Goal: Contribute content: Contribute content

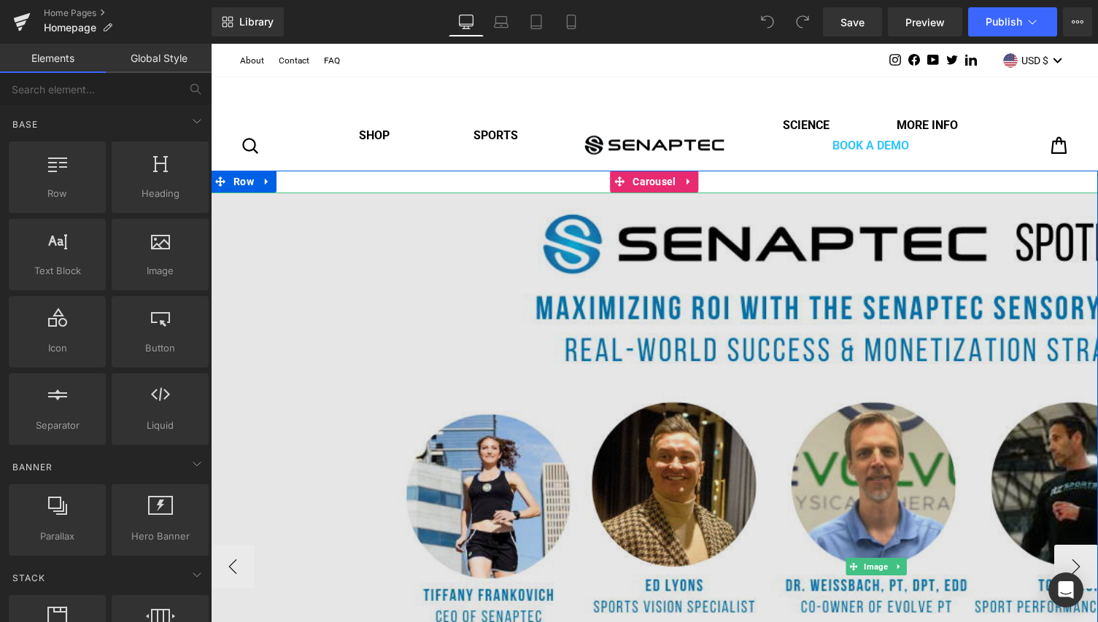
click at [445, 261] on img at bounding box center [876, 567] width 1330 height 748
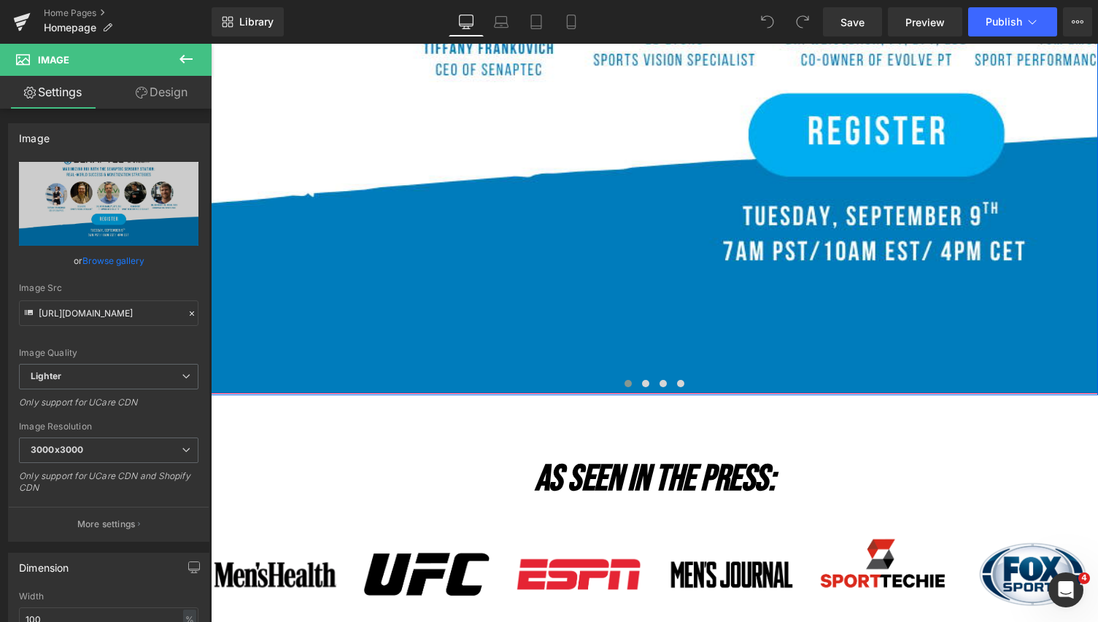
scroll to position [554, 0]
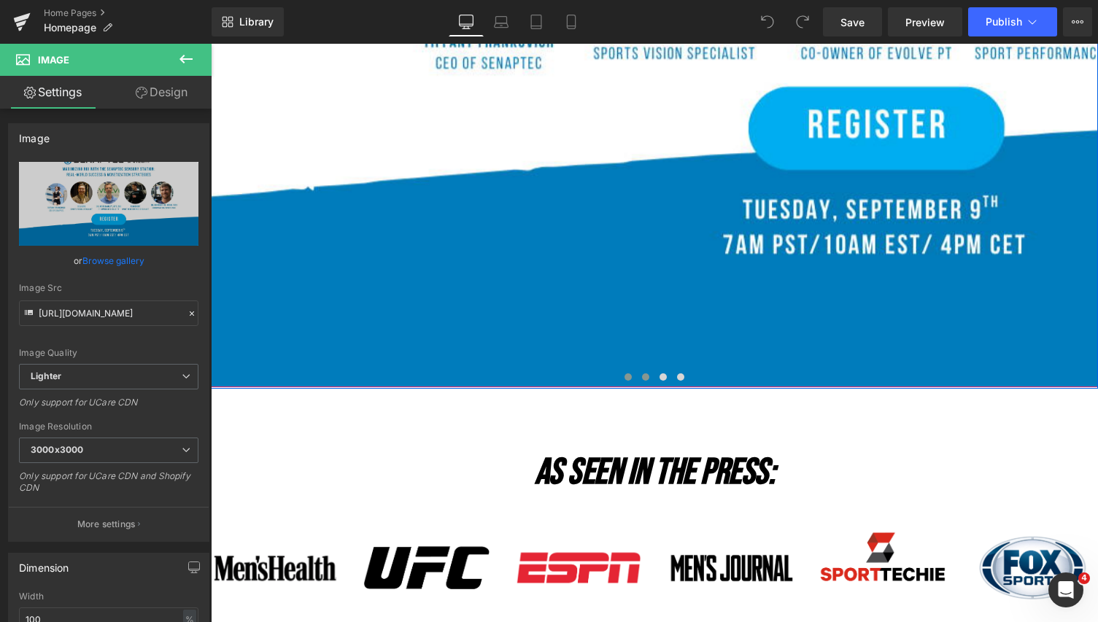
click at [645, 379] on span at bounding box center [645, 376] width 7 height 7
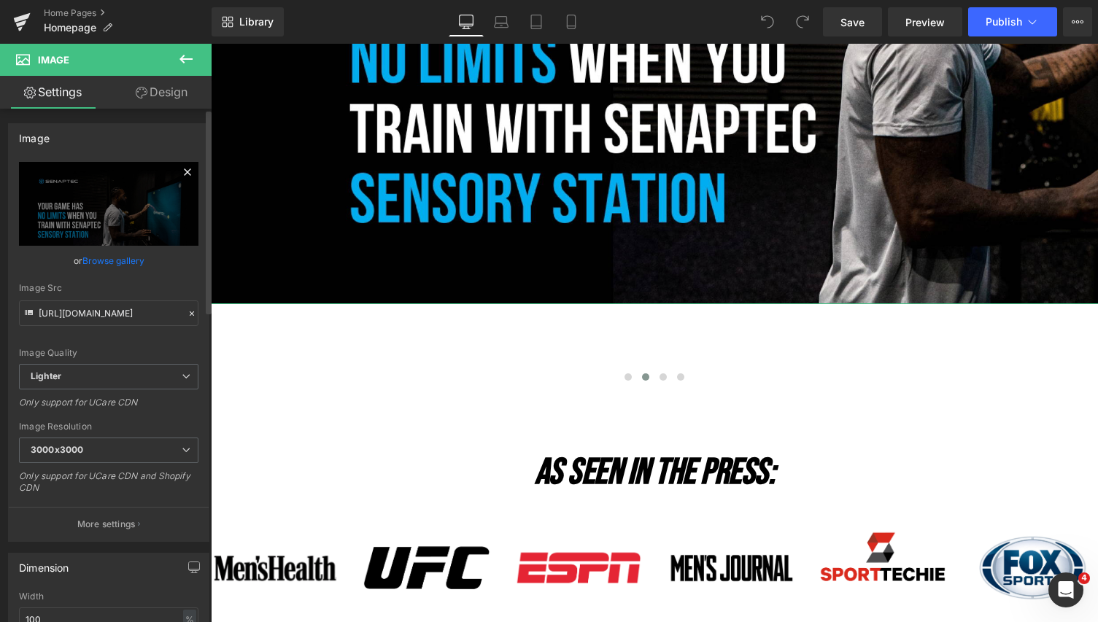
click at [182, 171] on icon at bounding box center [188, 172] width 18 height 18
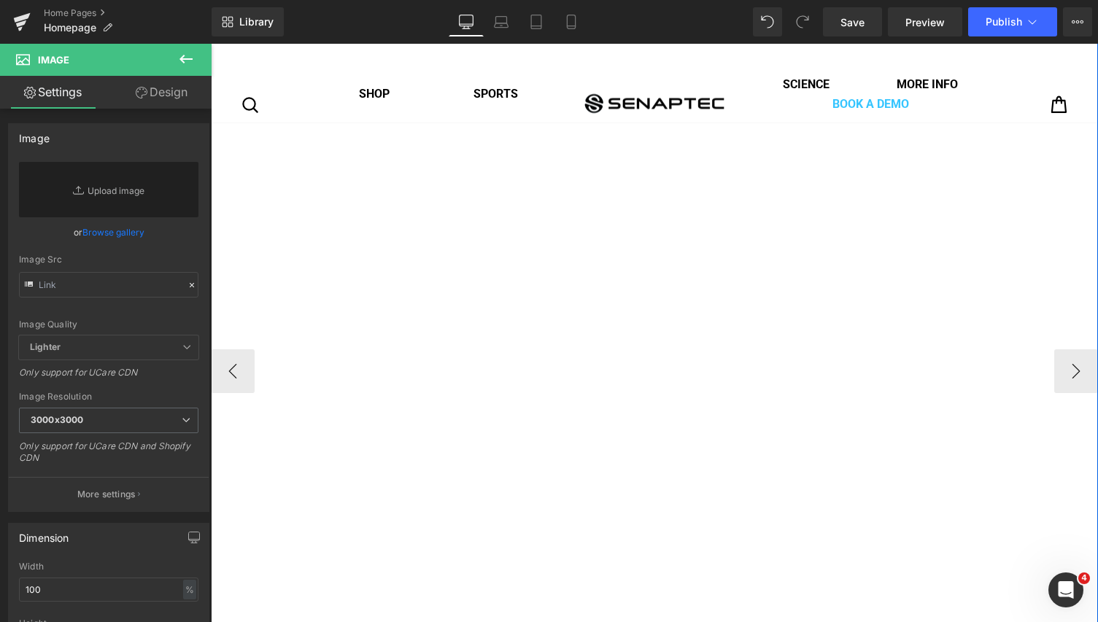
scroll to position [197, 0]
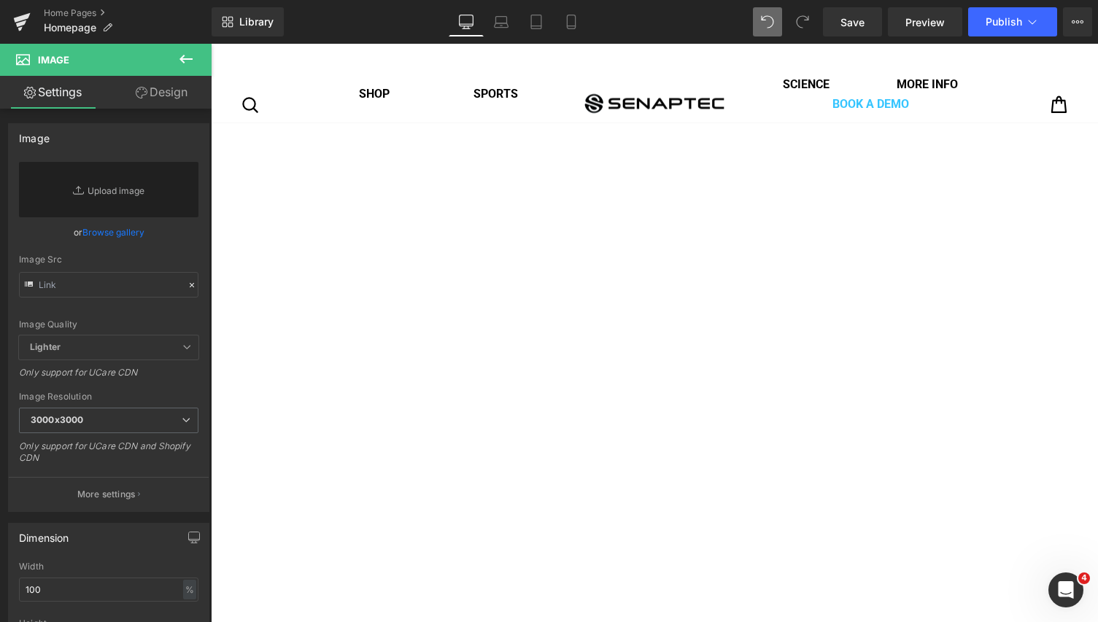
type input "[URL][DOMAIN_NAME]"
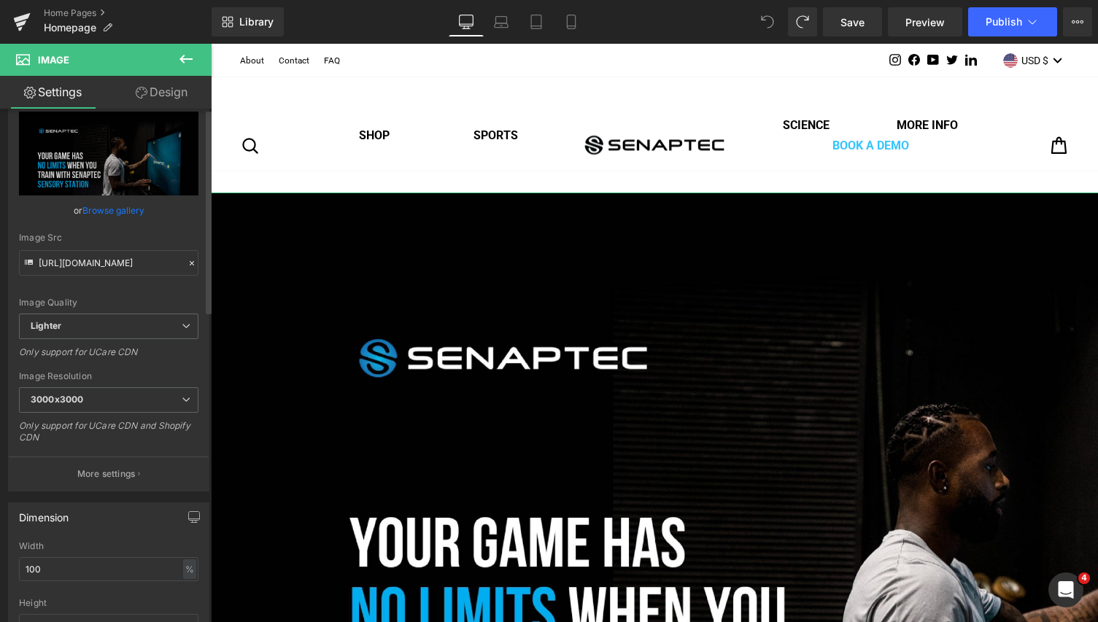
scroll to position [0, 0]
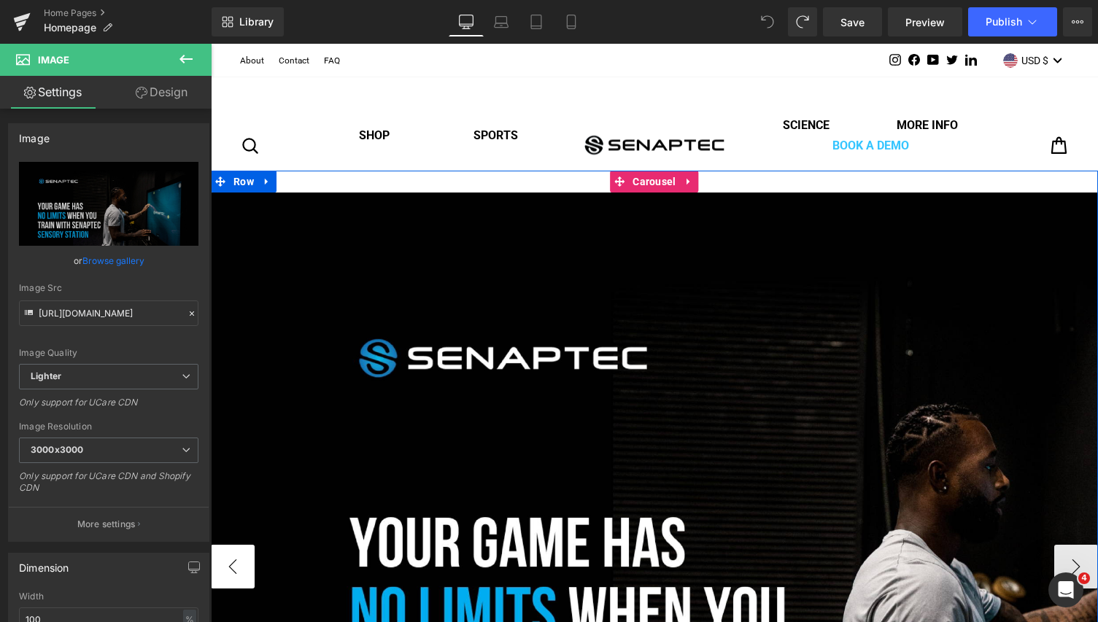
click at [239, 567] on button "‹" at bounding box center [233, 567] width 44 height 44
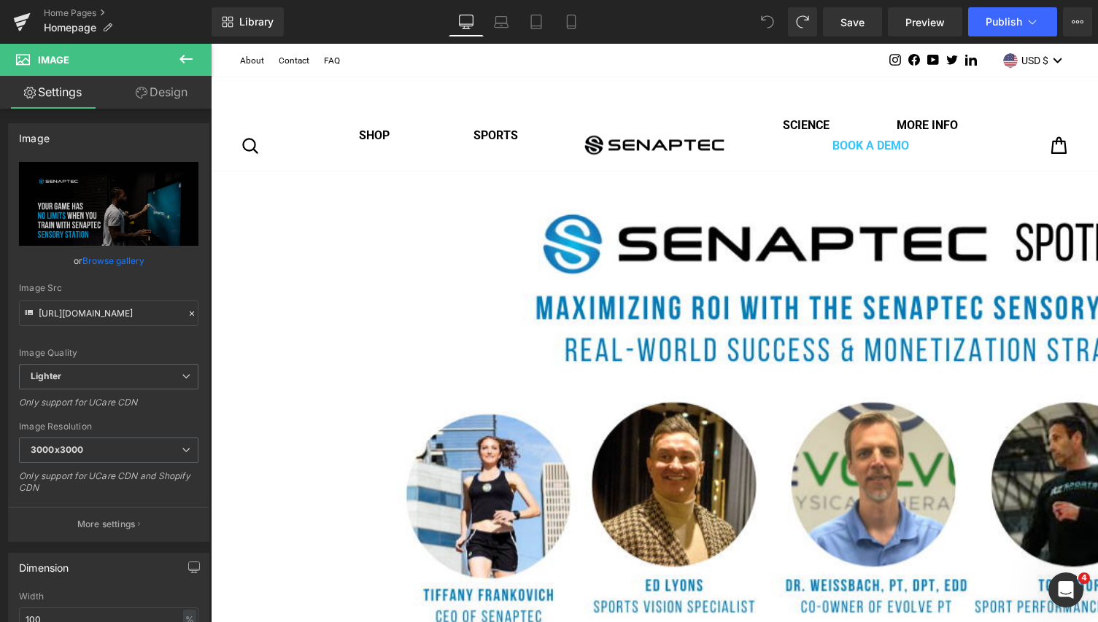
click at [181, 98] on link "Design" at bounding box center [162, 92] width 106 height 33
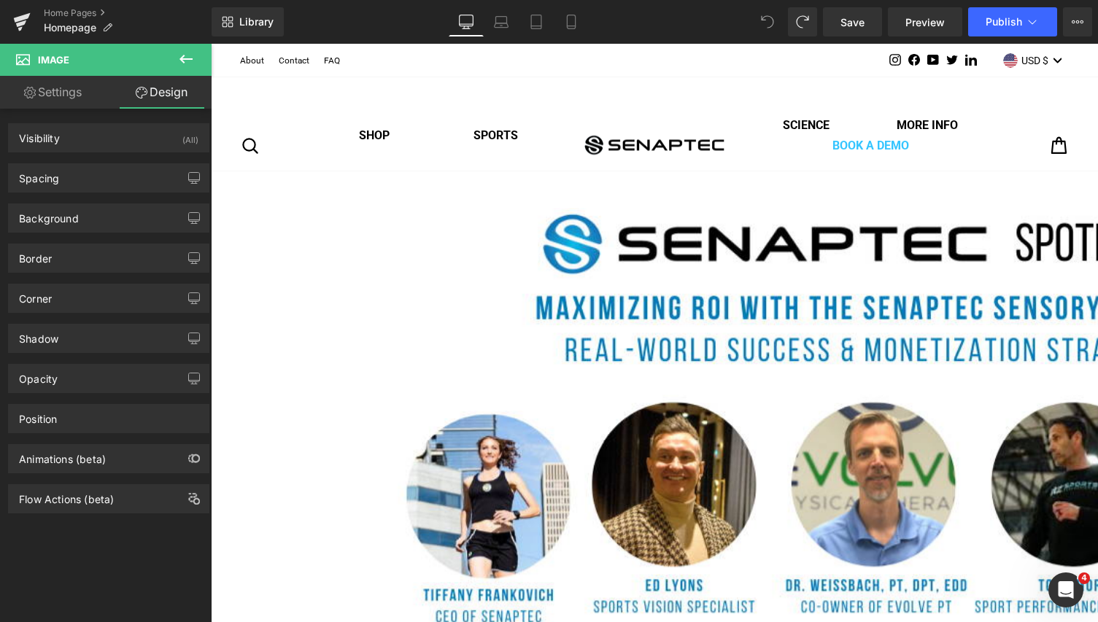
click at [61, 90] on link "Settings" at bounding box center [53, 92] width 106 height 33
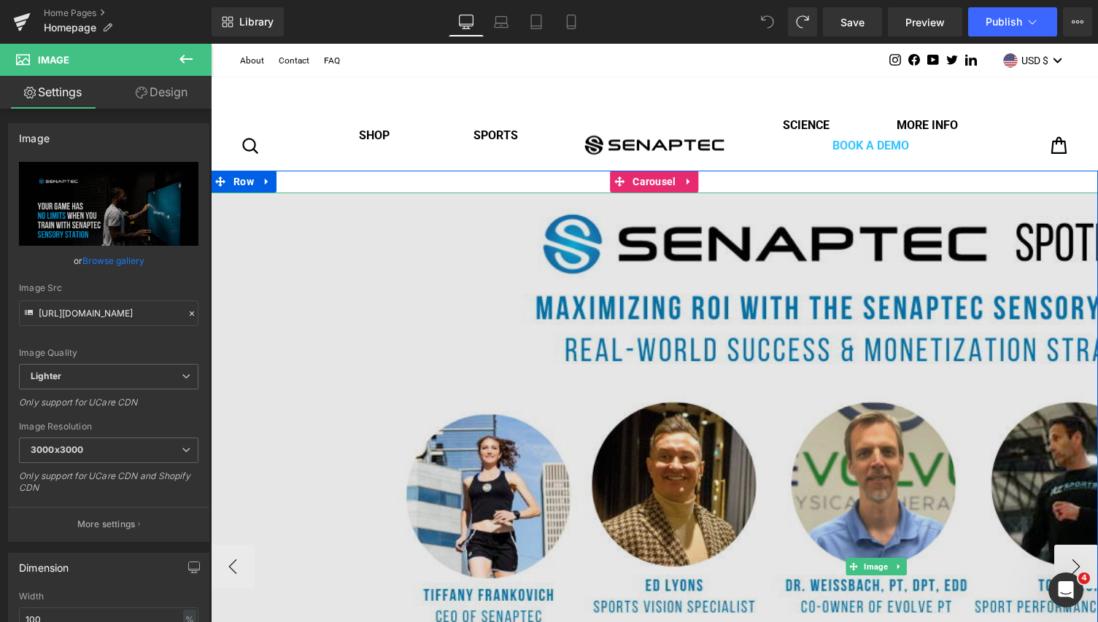
click at [664, 233] on img at bounding box center [876, 567] width 1330 height 748
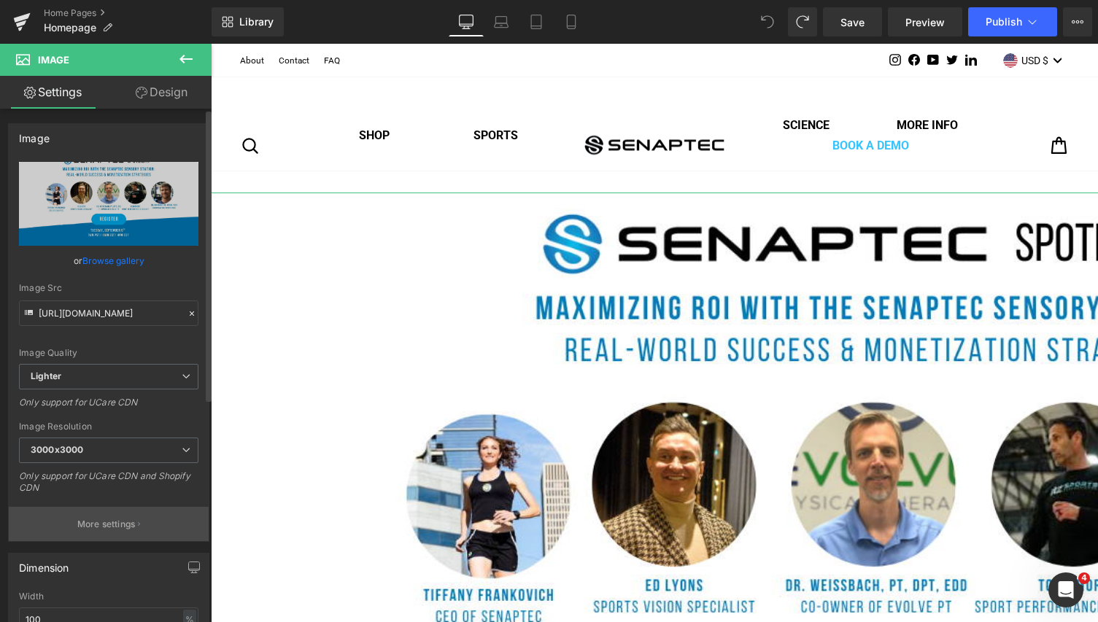
click at [133, 524] on button "More settings" at bounding box center [109, 524] width 200 height 34
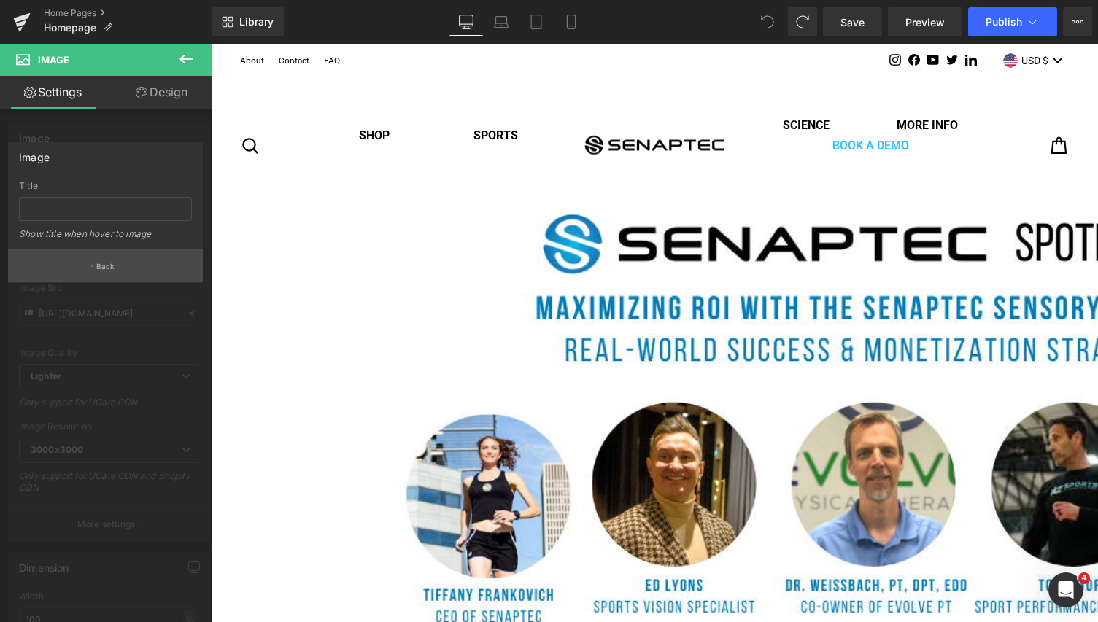
click at [113, 269] on p "Back" at bounding box center [105, 266] width 19 height 11
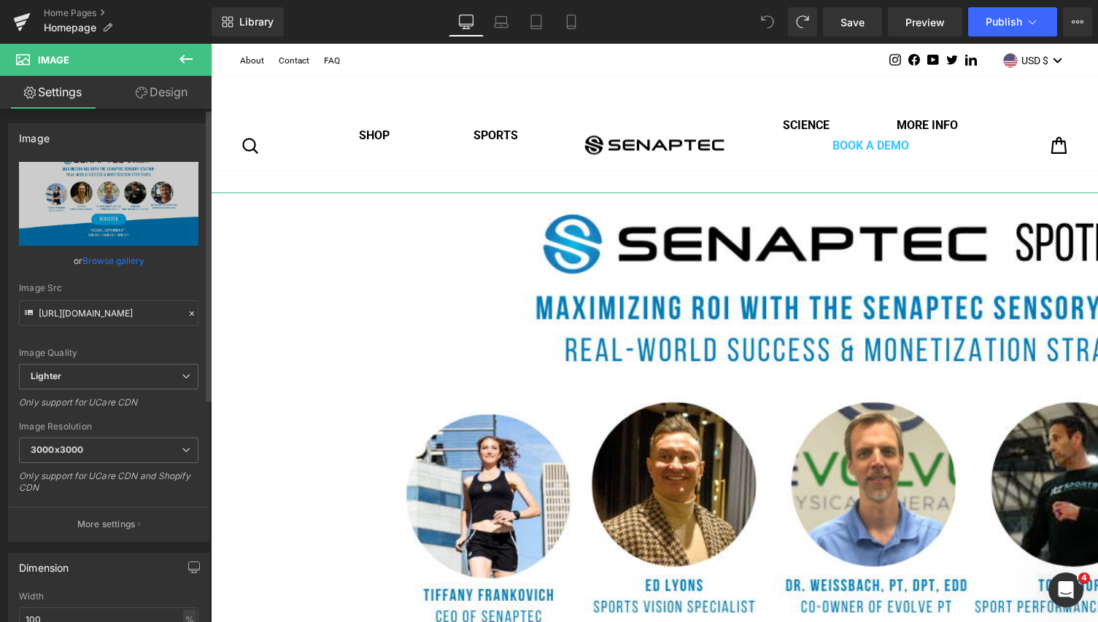
click at [125, 261] on link "Browse gallery" at bounding box center [113, 261] width 62 height 26
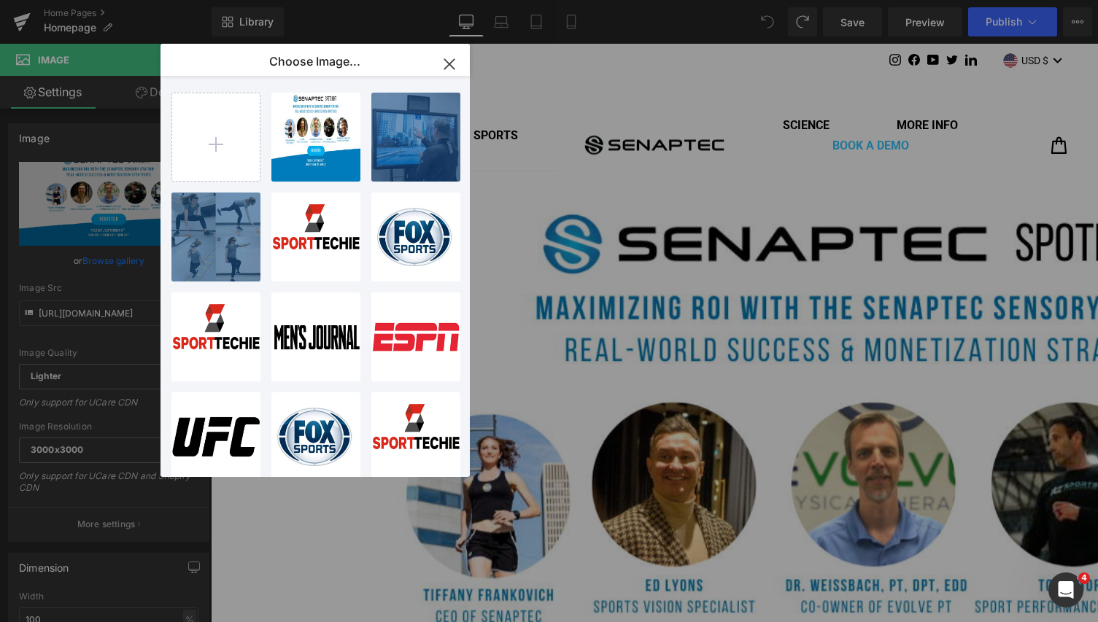
click at [451, 66] on icon "button" at bounding box center [448, 63] width 9 height 9
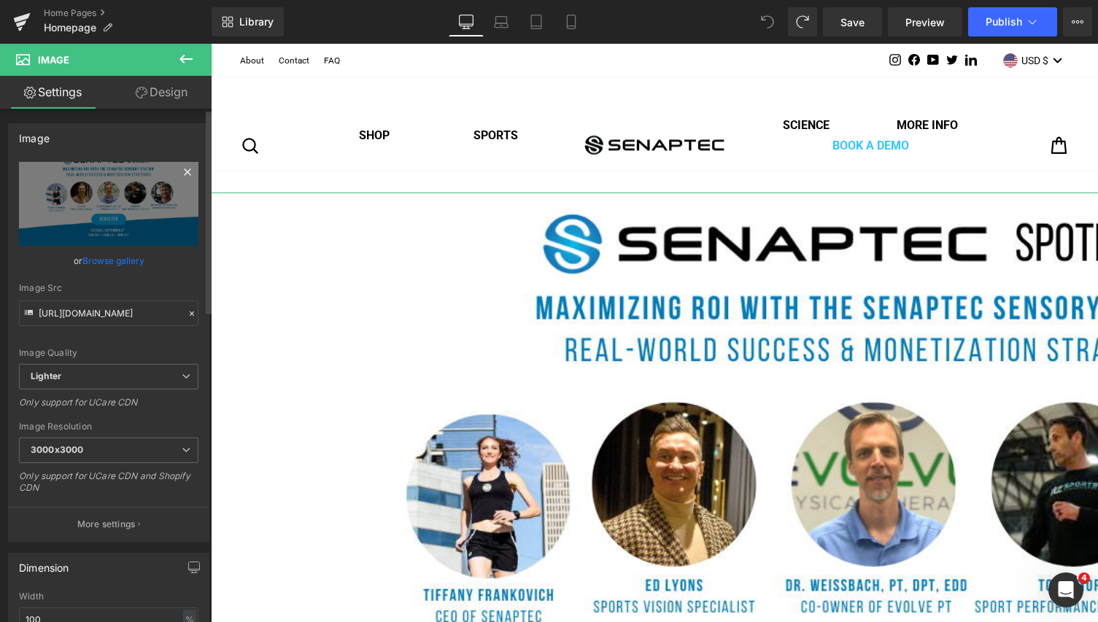
click at [182, 170] on icon at bounding box center [188, 172] width 18 height 18
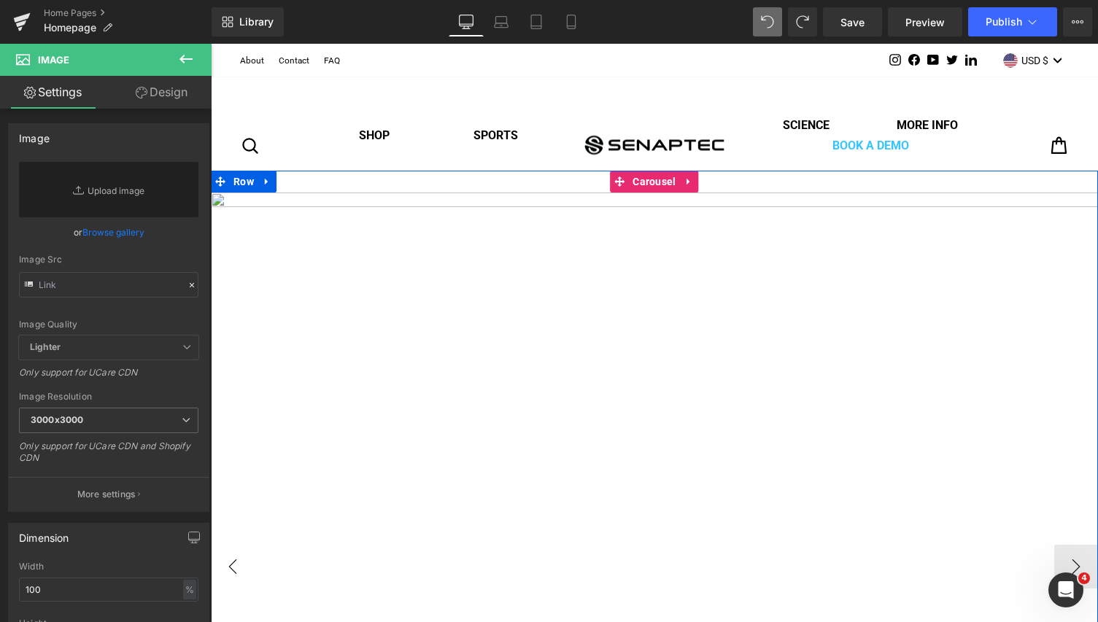
click at [233, 567] on button "‹" at bounding box center [233, 567] width 44 height 44
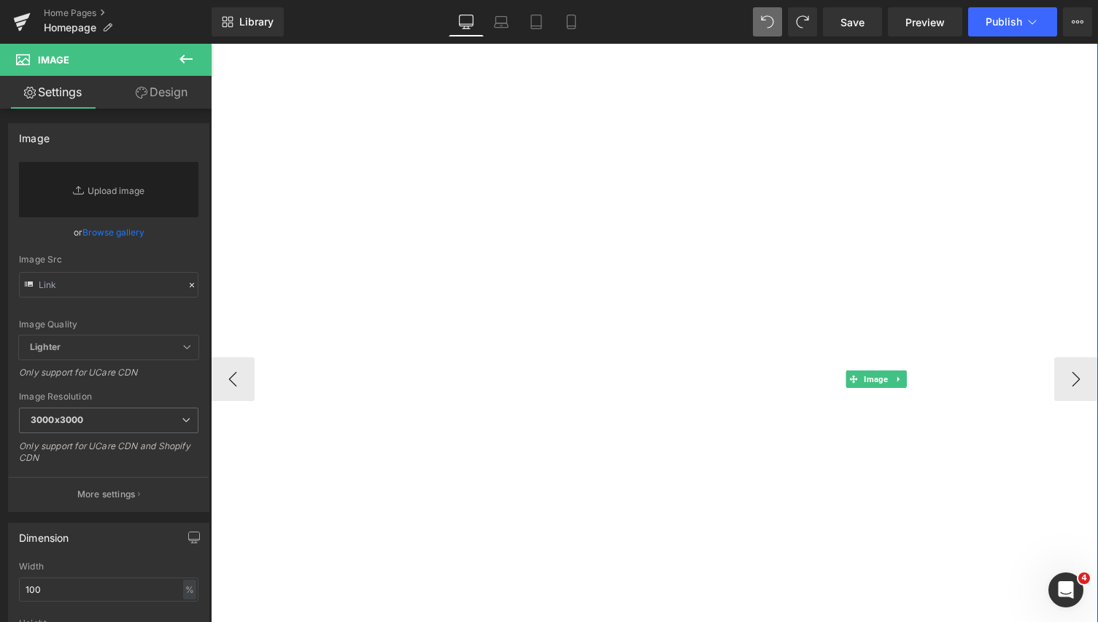
scroll to position [212, 0]
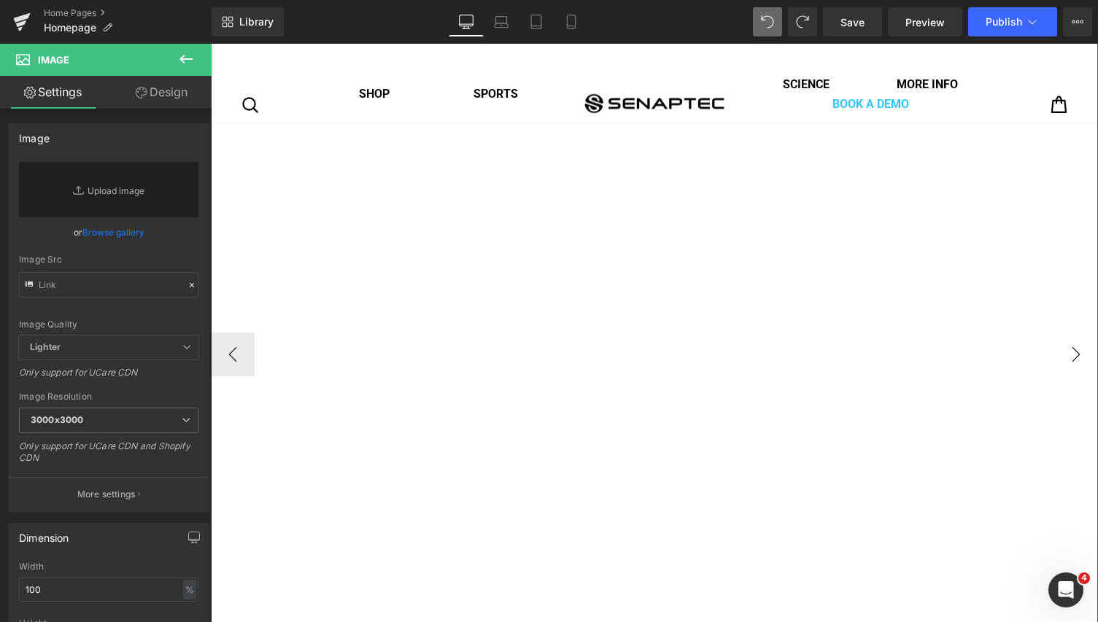
click at [1074, 353] on button "›" at bounding box center [1076, 355] width 44 height 44
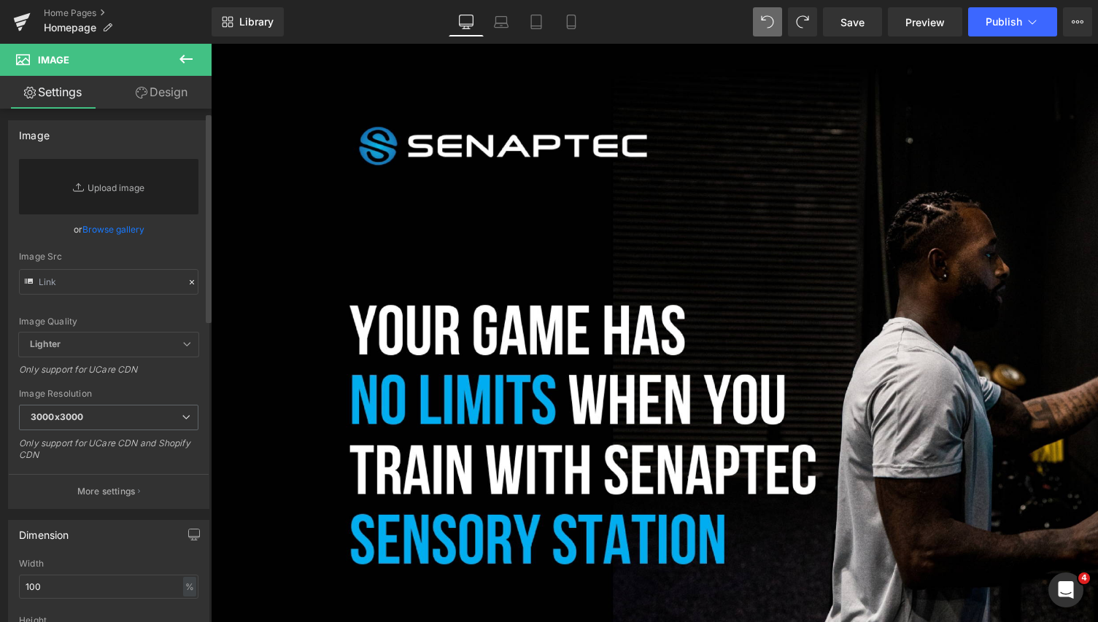
scroll to position [0, 0]
click at [133, 490] on button "More settings" at bounding box center [109, 494] width 200 height 34
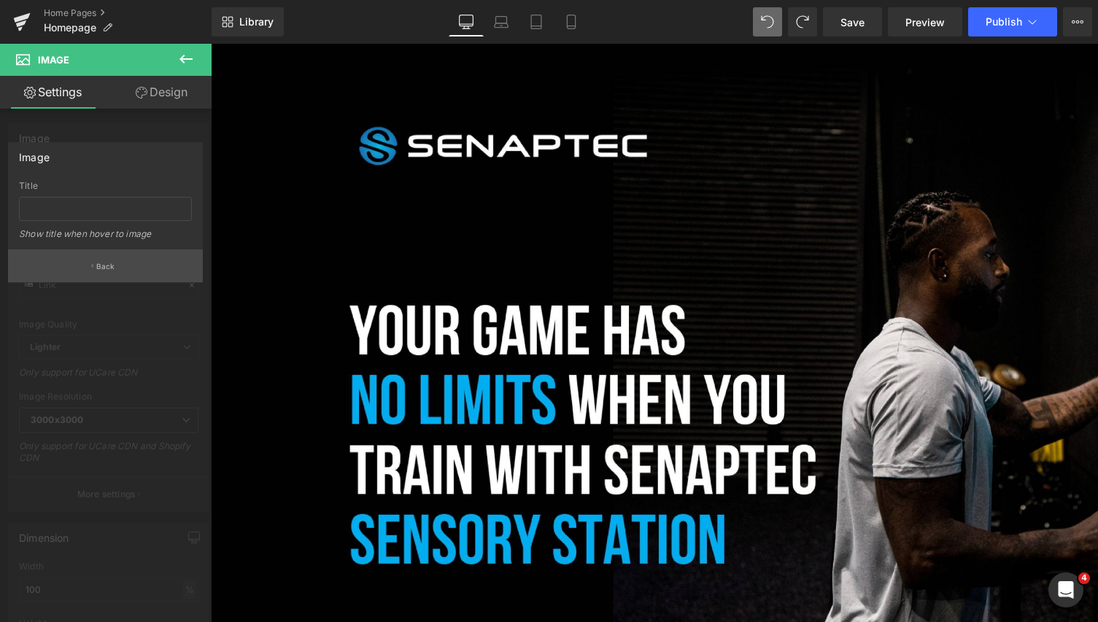
click at [112, 261] on p "Back" at bounding box center [105, 266] width 19 height 11
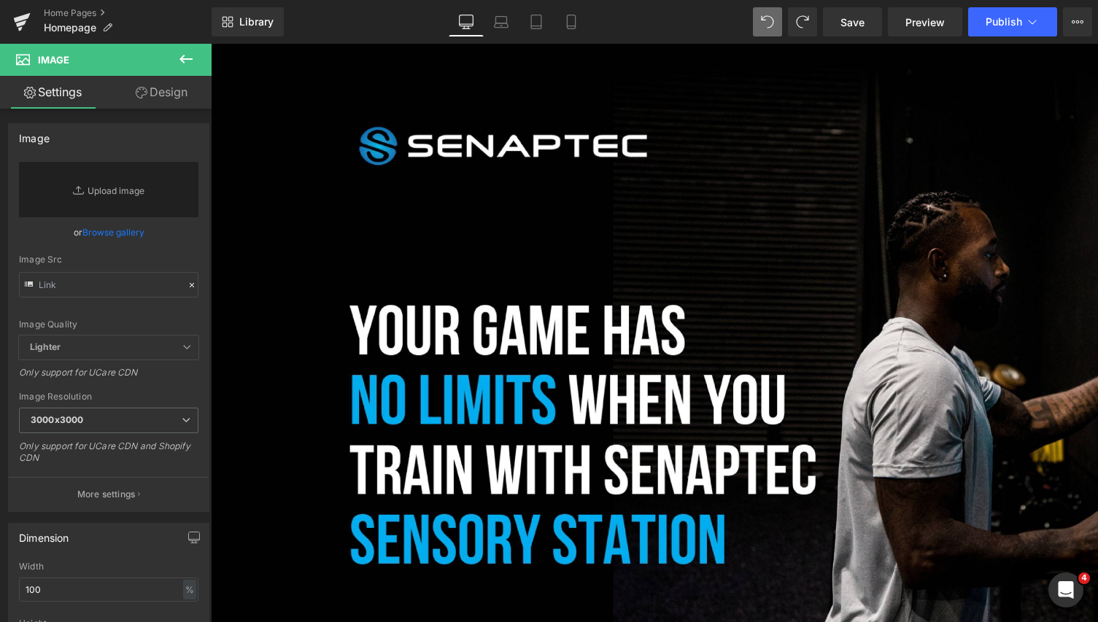
click at [161, 98] on link "Design" at bounding box center [162, 92] width 106 height 33
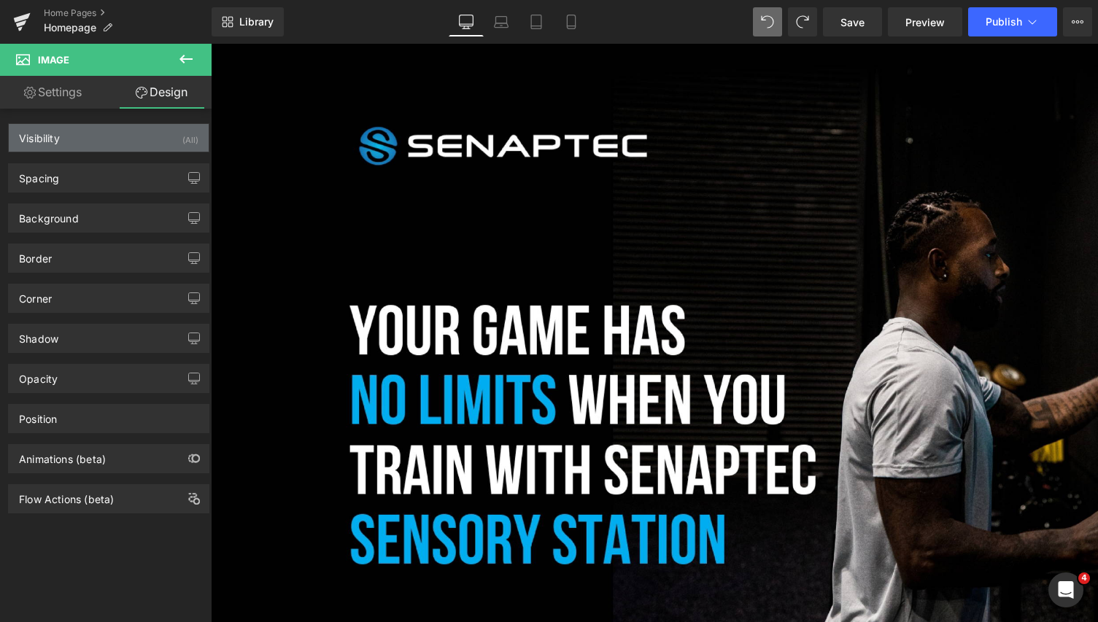
click at [129, 144] on div "Visibility (All)" at bounding box center [109, 138] width 200 height 28
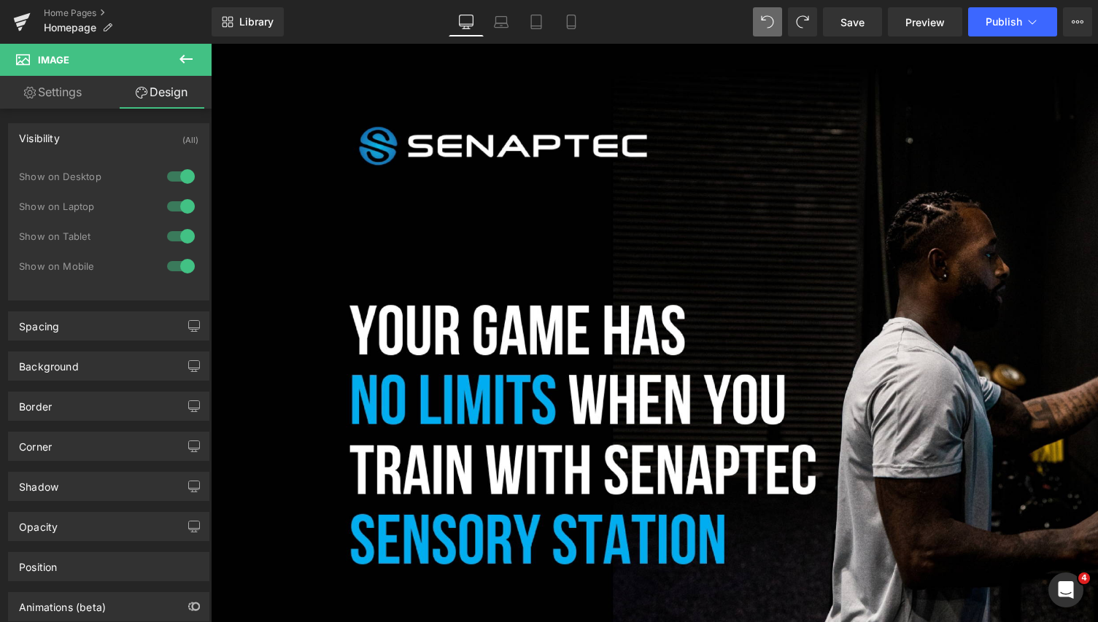
click at [109, 140] on div "Visibility (All)" at bounding box center [109, 138] width 200 height 28
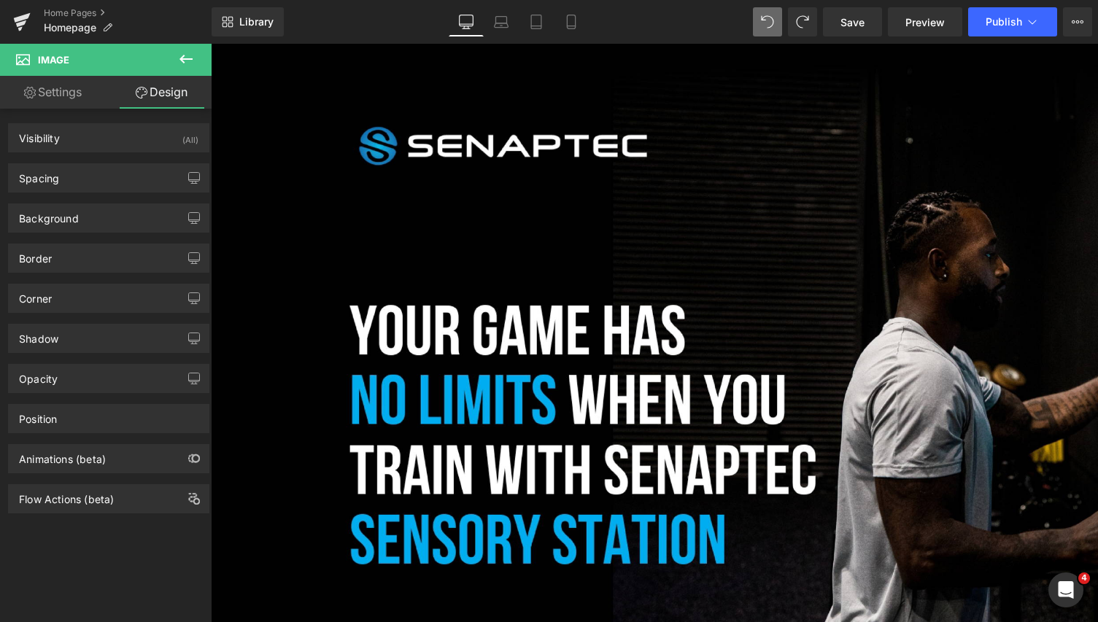
click at [185, 59] on icon at bounding box center [185, 59] width 13 height 9
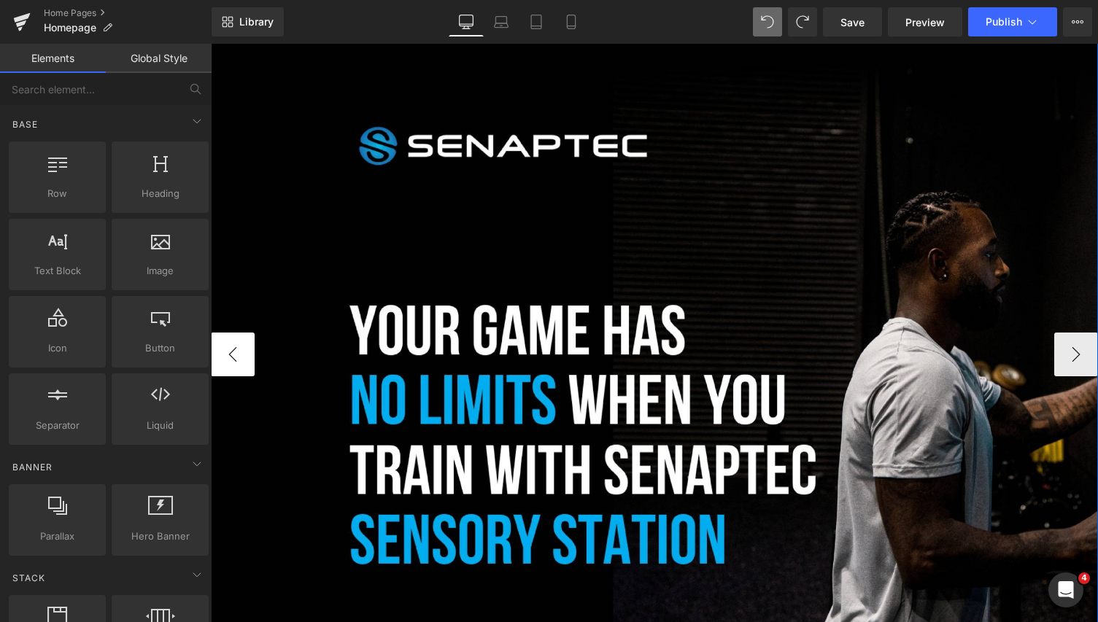
click at [240, 353] on button "‹" at bounding box center [233, 355] width 44 height 44
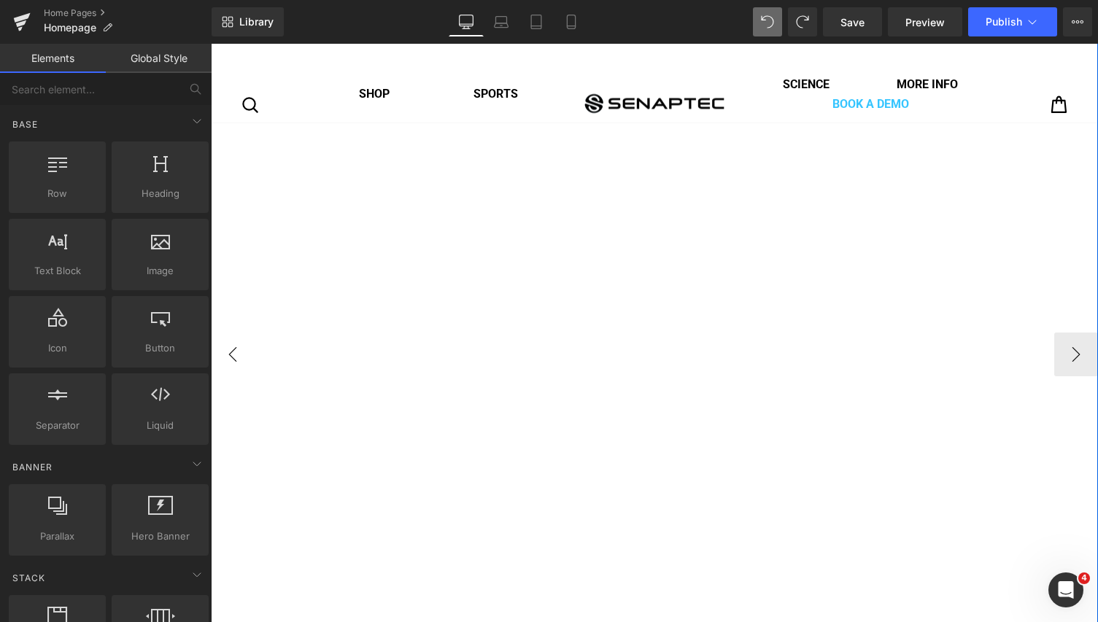
click at [235, 353] on button "‹" at bounding box center [233, 355] width 44 height 44
click at [1071, 356] on button "›" at bounding box center [1076, 355] width 44 height 44
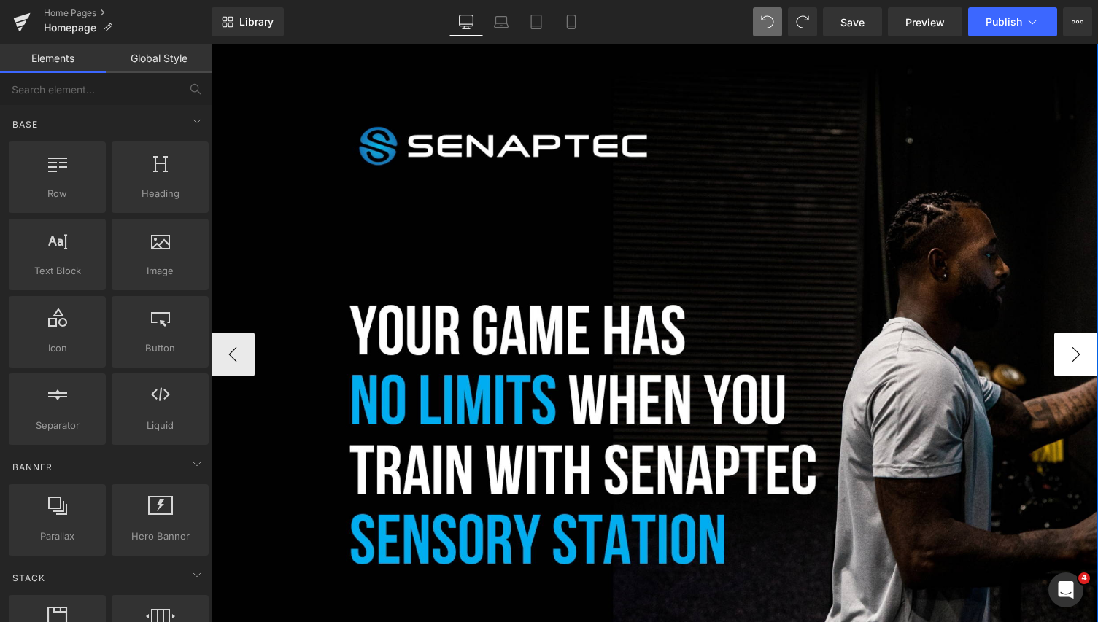
click at [1072, 360] on button "›" at bounding box center [1076, 355] width 44 height 44
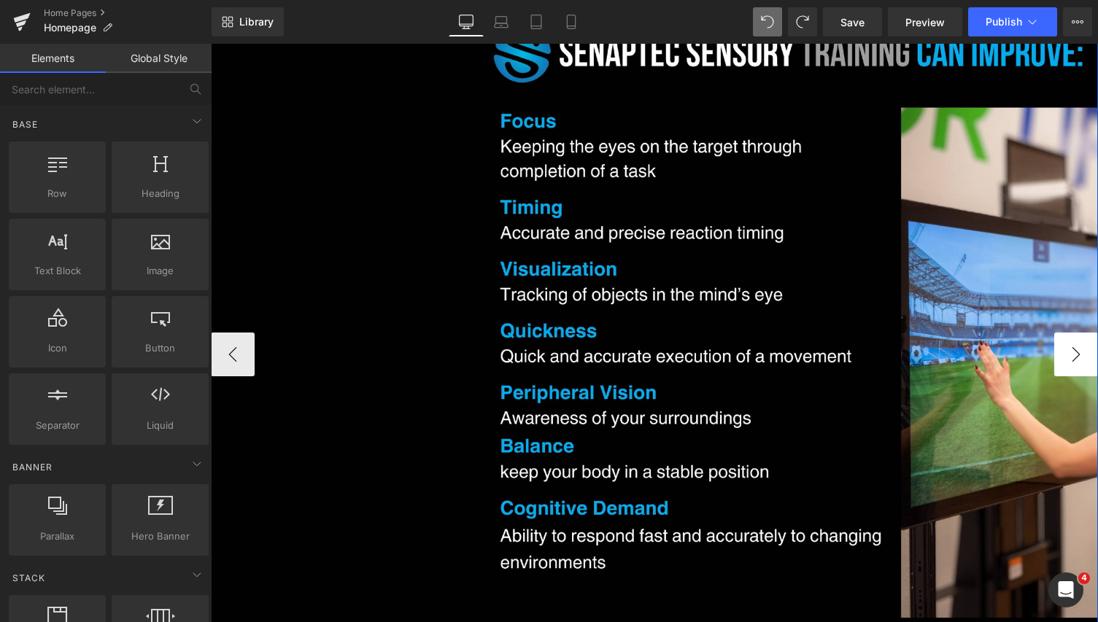
click at [1072, 360] on button "›" at bounding box center [1076, 355] width 44 height 44
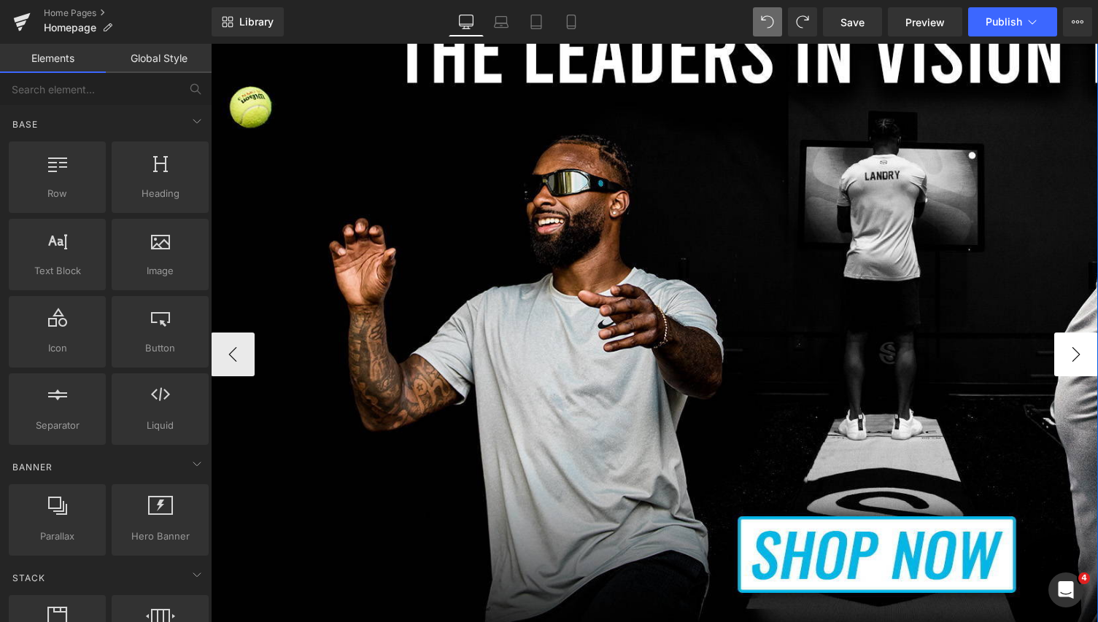
click at [1072, 360] on button "›" at bounding box center [1076, 355] width 44 height 44
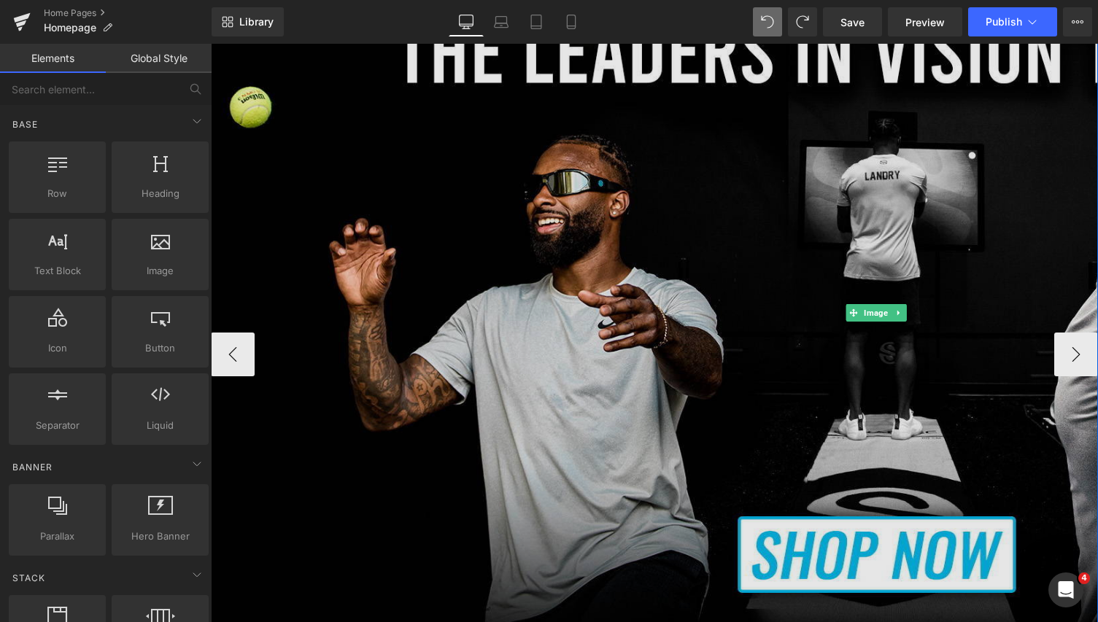
click at [732, 315] on img at bounding box center [876, 312] width 1330 height 665
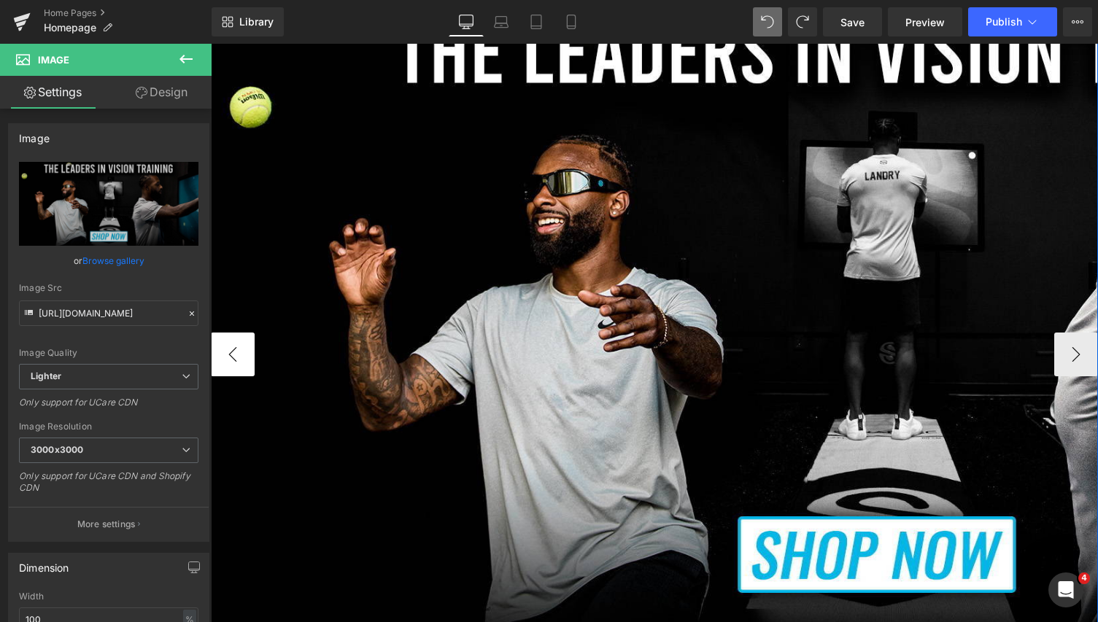
click at [238, 357] on button "‹" at bounding box center [233, 355] width 44 height 44
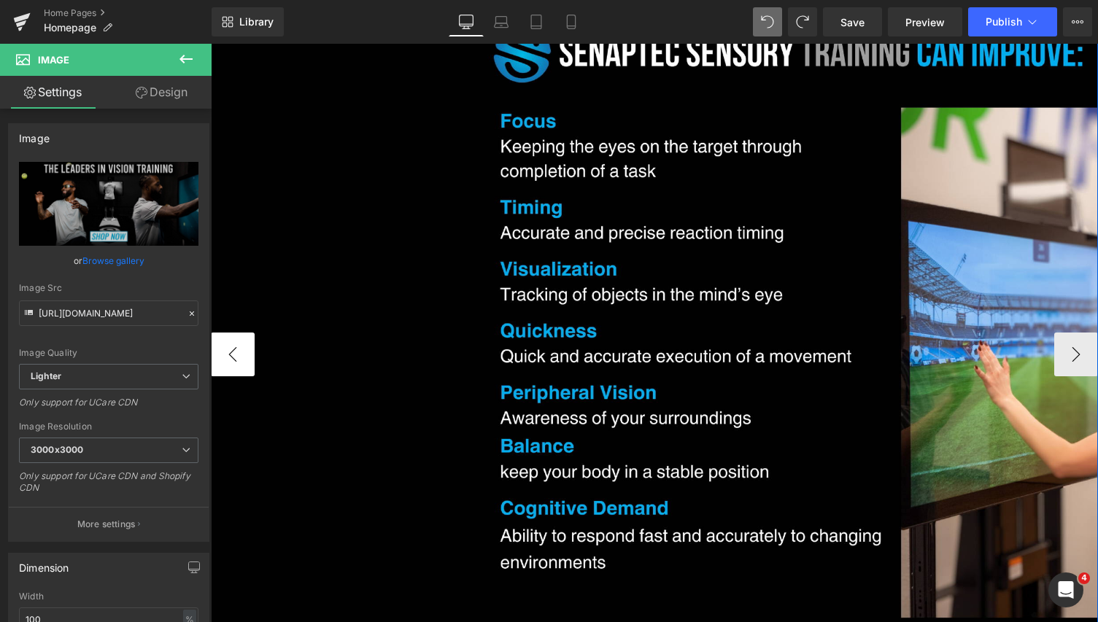
click at [238, 357] on button "‹" at bounding box center [233, 355] width 44 height 44
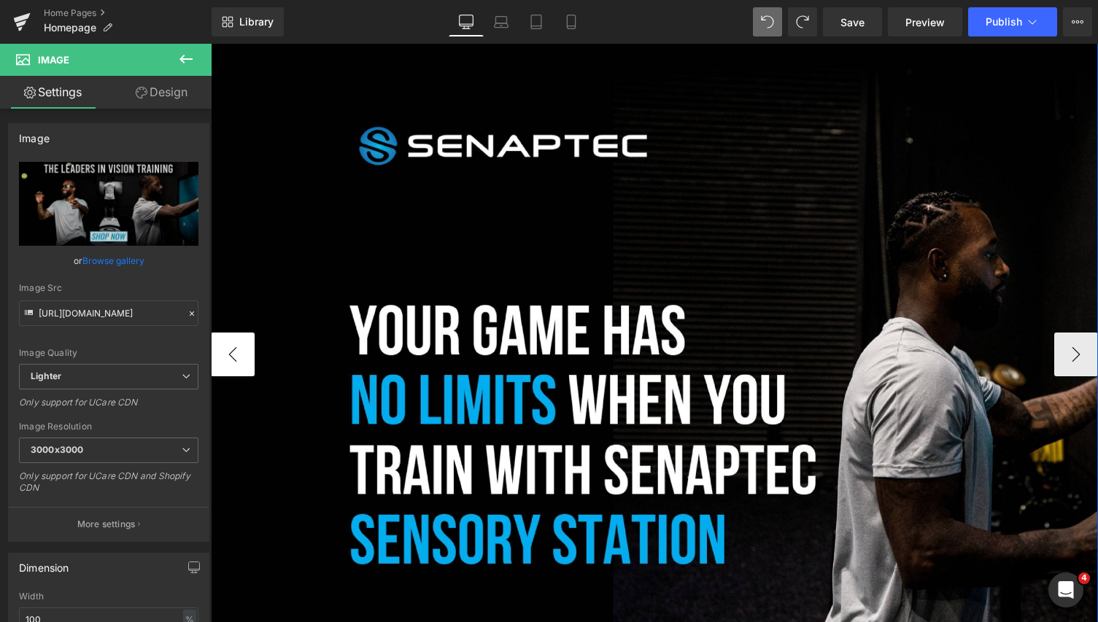
click at [238, 357] on button "‹" at bounding box center [233, 355] width 44 height 44
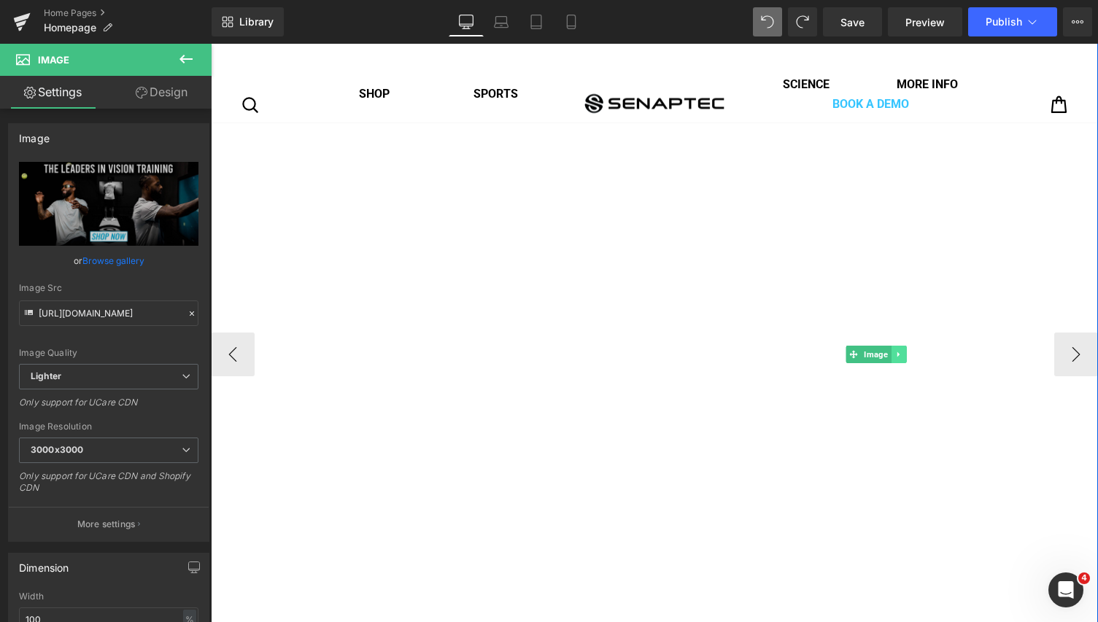
click at [898, 356] on icon at bounding box center [897, 354] width 2 height 5
click at [924, 357] on icon at bounding box center [922, 354] width 8 height 9
click at [902, 354] on icon at bounding box center [898, 354] width 8 height 9
click at [908, 356] on icon at bounding box center [906, 354] width 8 height 8
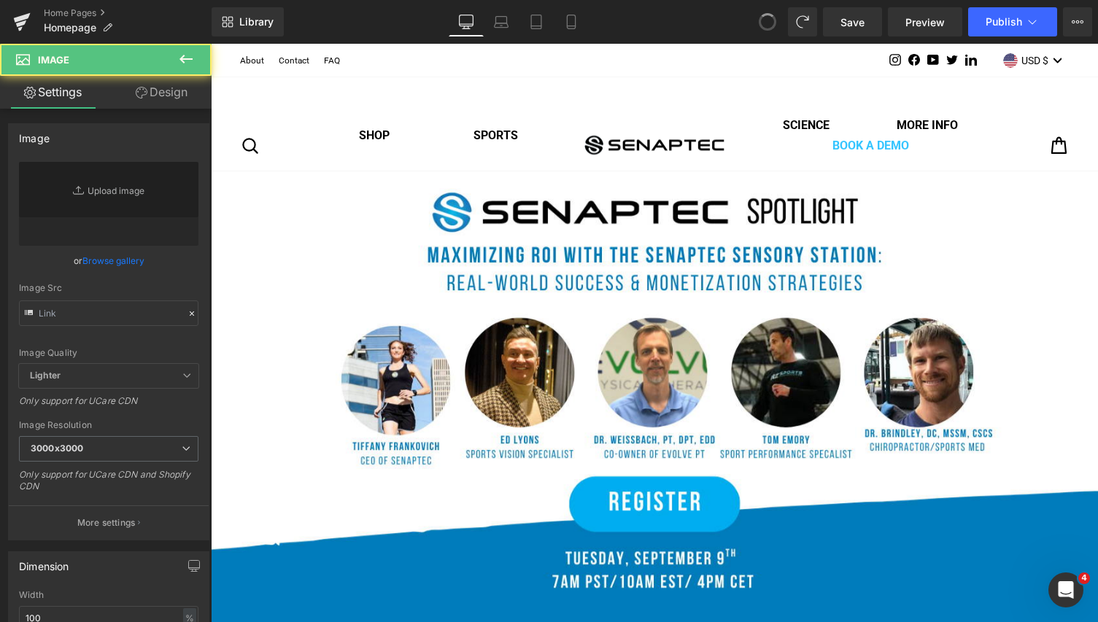
type input "[URL][DOMAIN_NAME]"
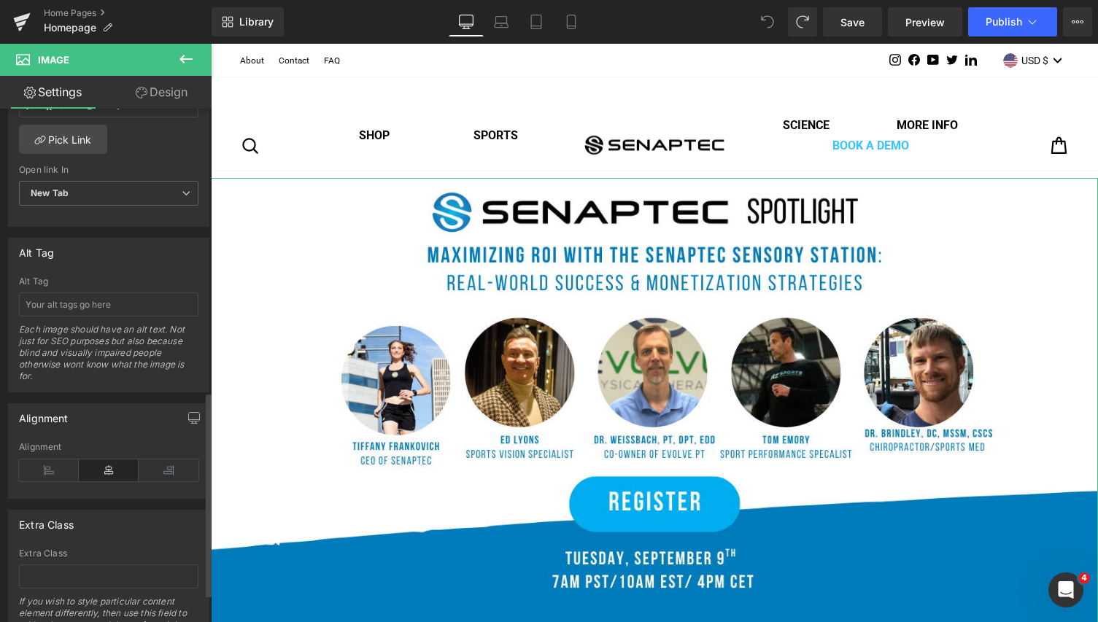
scroll to position [781, 0]
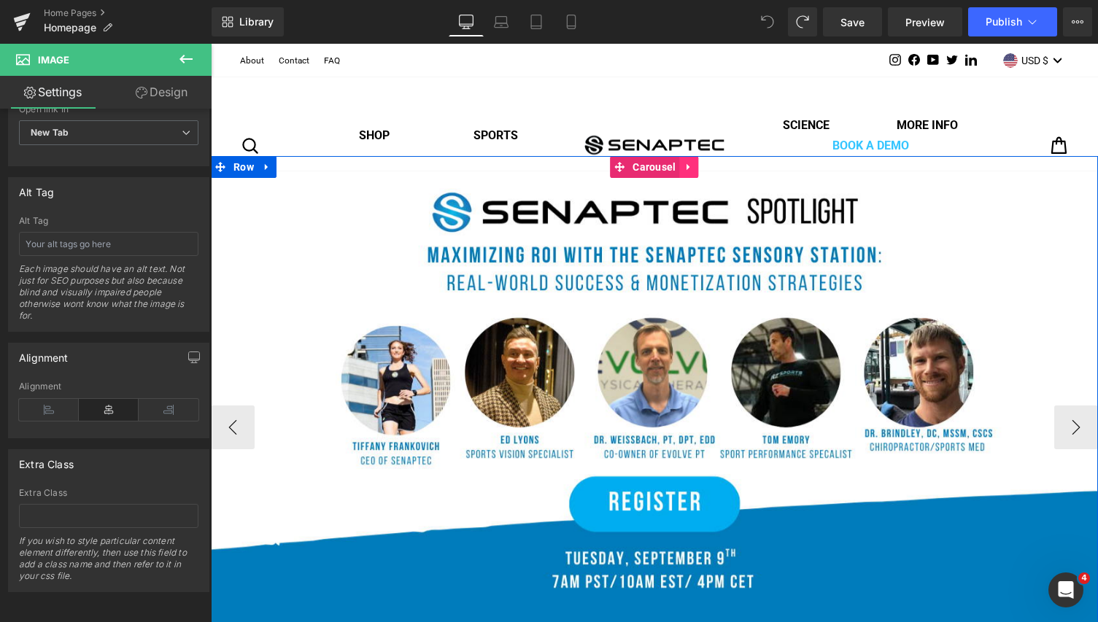
click at [689, 167] on icon at bounding box center [687, 167] width 3 height 7
click at [270, 167] on icon at bounding box center [267, 167] width 10 height 11
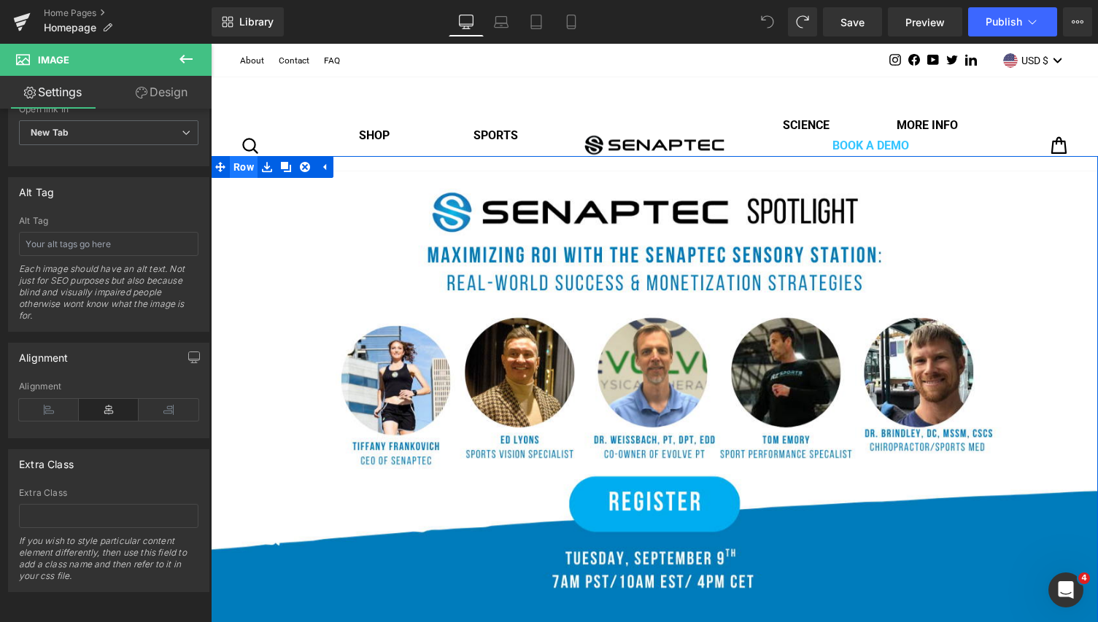
click at [244, 168] on span "Row" at bounding box center [244, 167] width 28 height 22
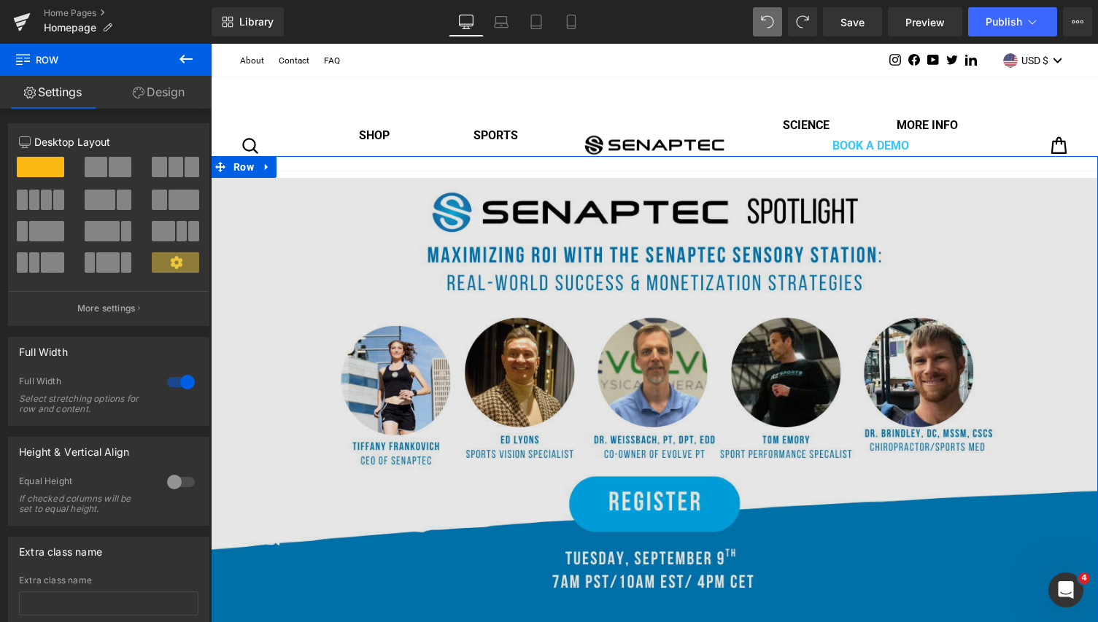
click at [298, 222] on img at bounding box center [654, 427] width 887 height 499
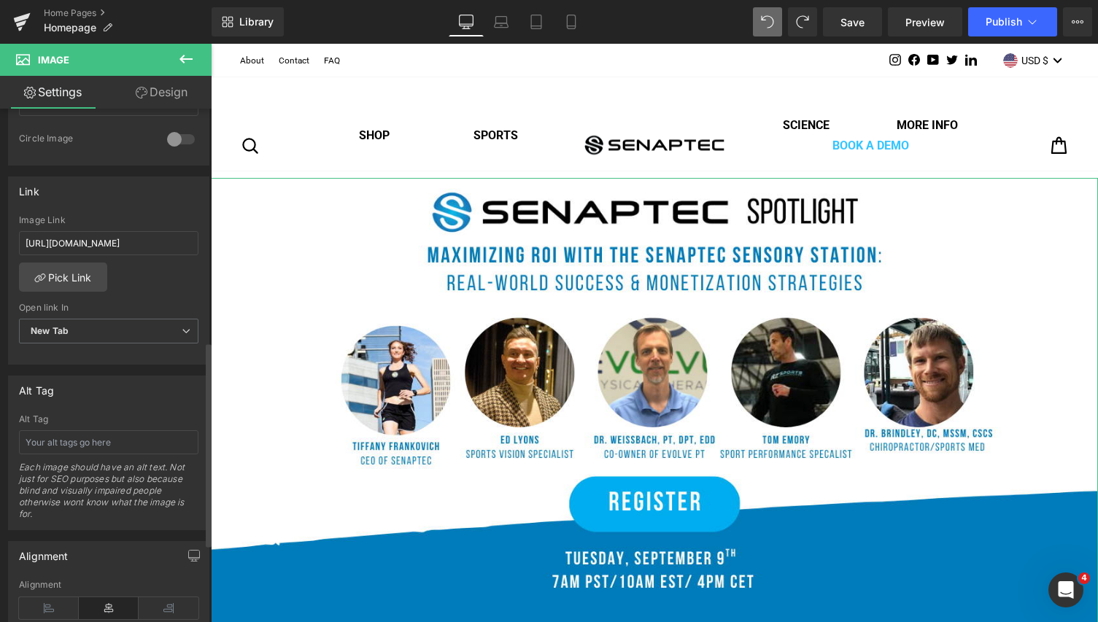
scroll to position [621, 0]
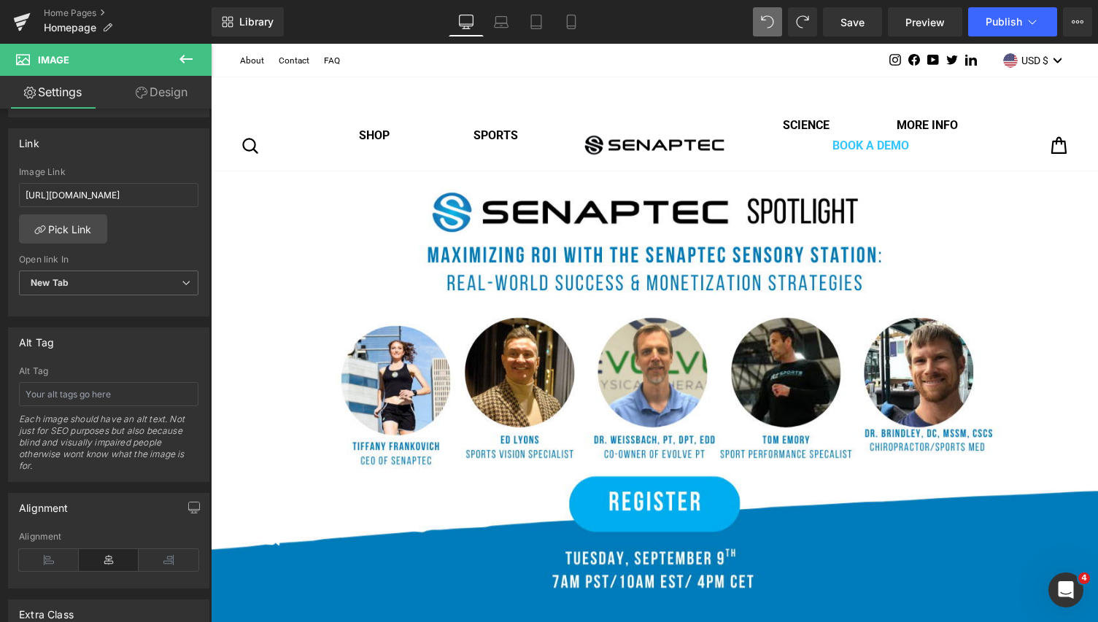
click at [182, 58] on icon at bounding box center [185, 59] width 13 height 9
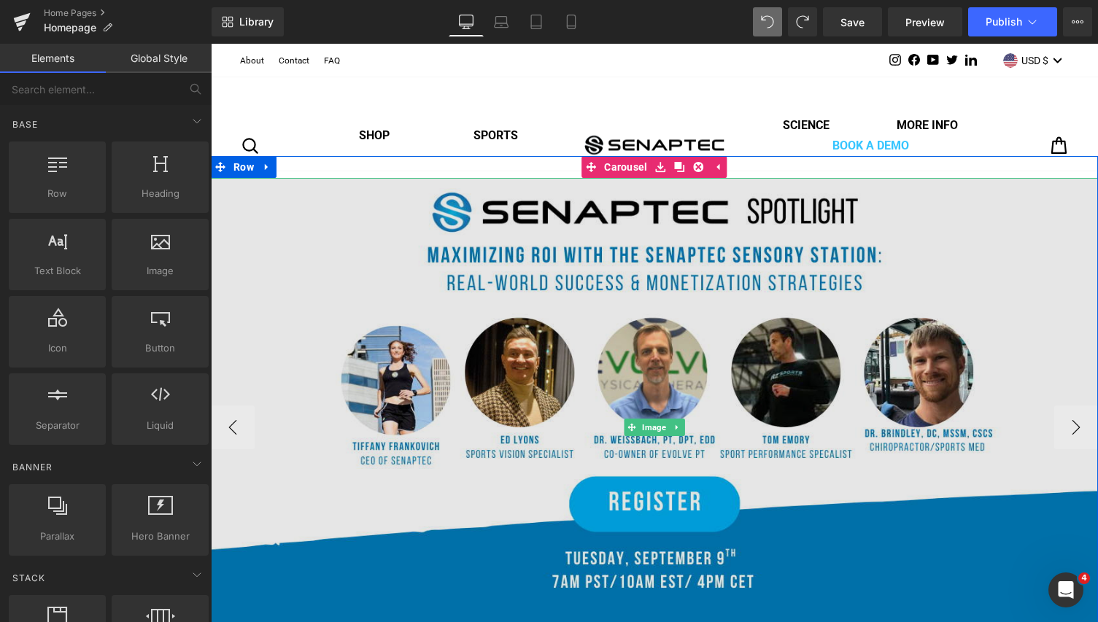
click at [333, 377] on img at bounding box center [654, 427] width 887 height 499
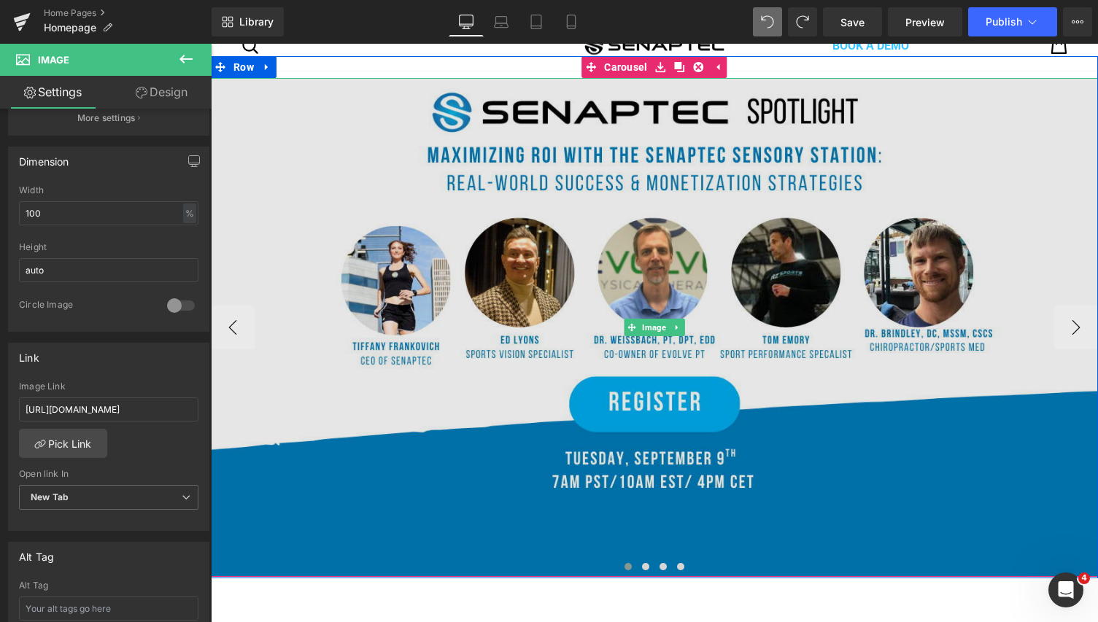
scroll to position [289, 0]
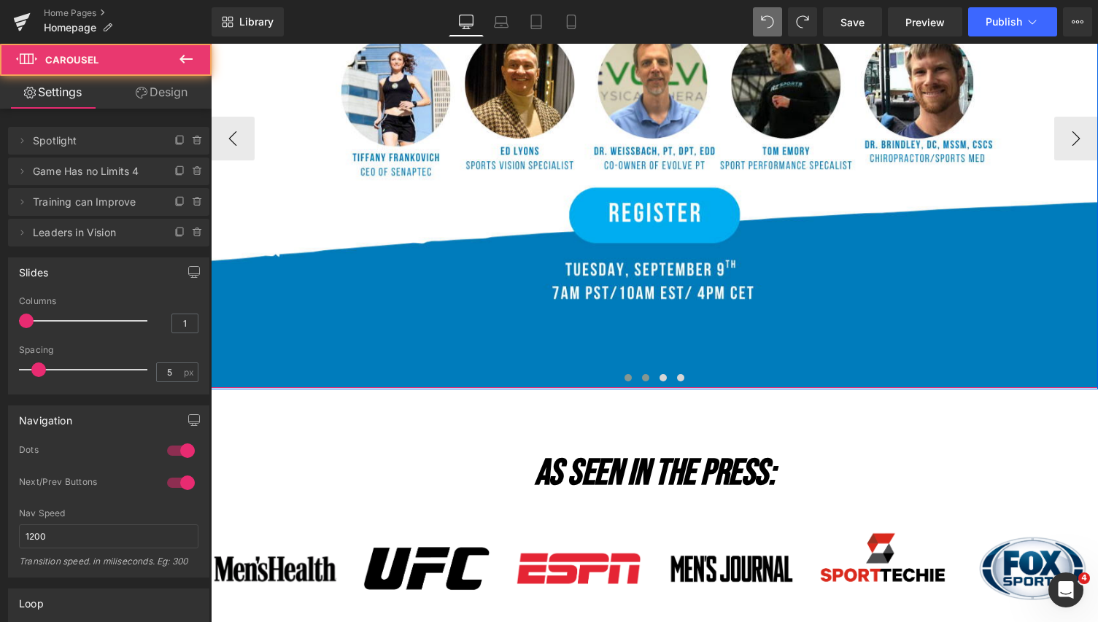
click at [644, 379] on span at bounding box center [645, 377] width 7 height 7
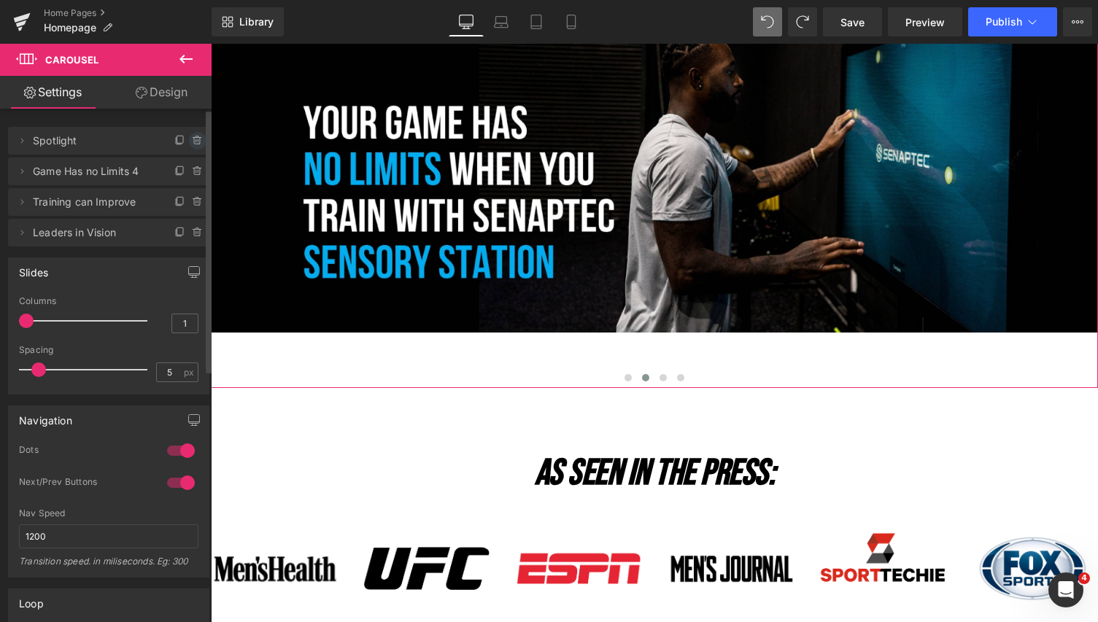
click at [193, 140] on icon at bounding box center [198, 141] width 12 height 12
click at [172, 141] on button "Delete" at bounding box center [182, 141] width 46 height 19
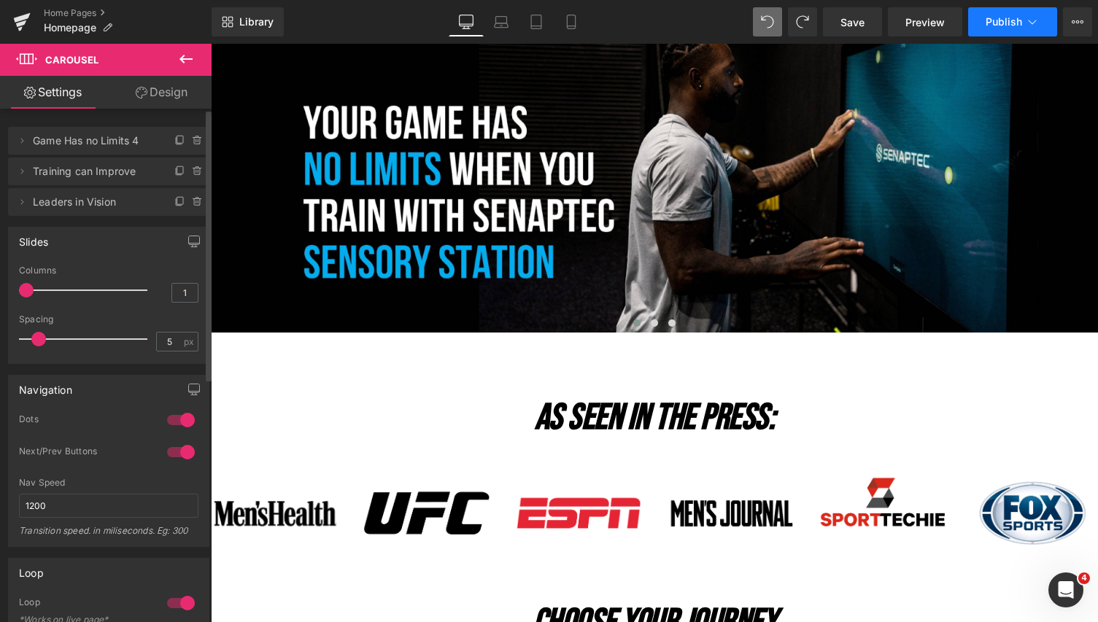
click at [1018, 25] on span "Publish" at bounding box center [1003, 22] width 36 height 12
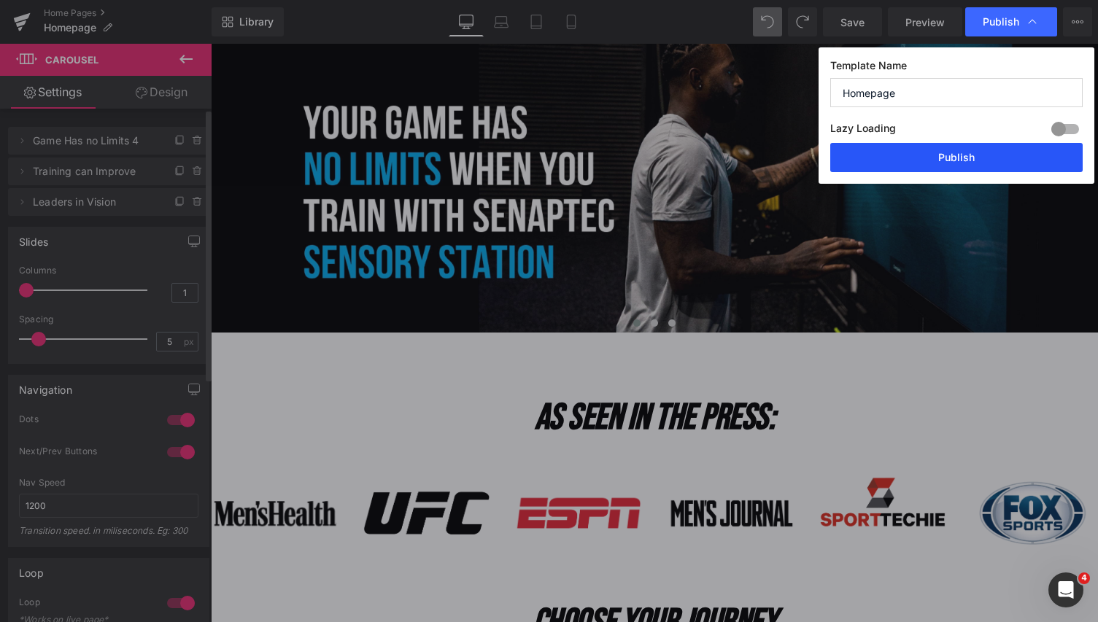
click at [973, 158] on button "Publish" at bounding box center [956, 157] width 252 height 29
